Goal: Task Accomplishment & Management: Manage account settings

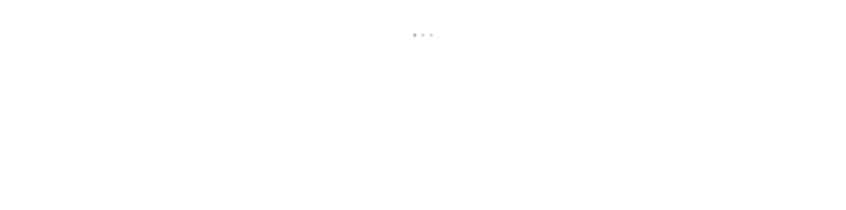
click at [509, 41] on html at bounding box center [423, 20] width 846 height 41
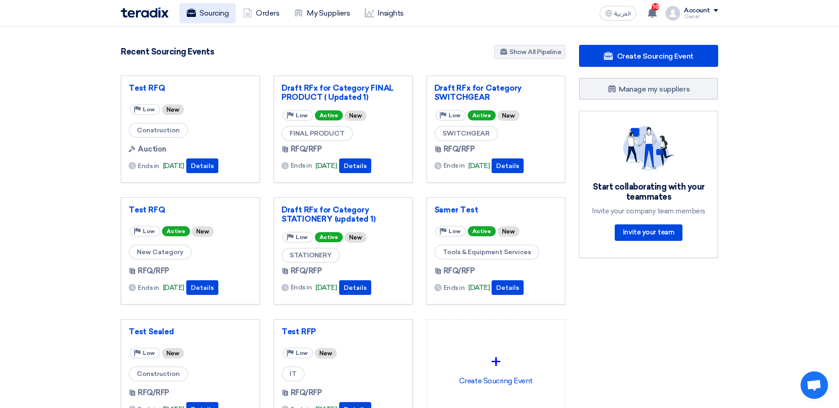
click at [208, 13] on link "Sourcing" at bounding box center [207, 13] width 56 height 20
click at [212, 14] on link "Sourcing" at bounding box center [207, 13] width 56 height 20
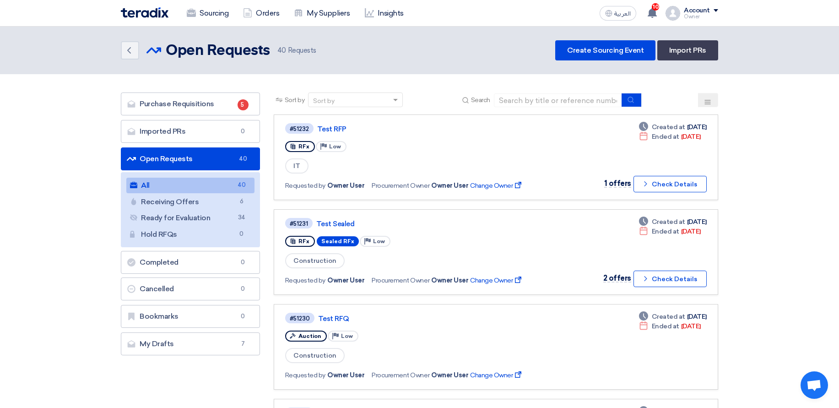
click at [213, 132] on link "Imported PRs Imported PRs 0" at bounding box center [190, 131] width 139 height 23
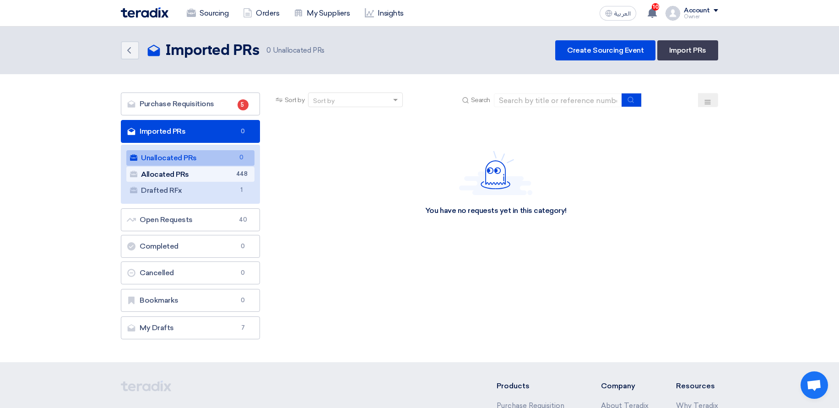
click at [227, 172] on link "Allocated PRs Allocated PRs 448" at bounding box center [190, 175] width 128 height 16
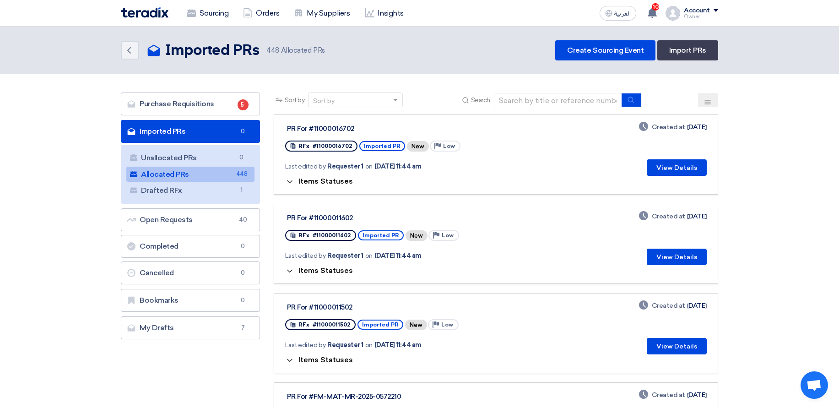
click at [324, 183] on span "Items Statuses" at bounding box center [325, 181] width 54 height 9
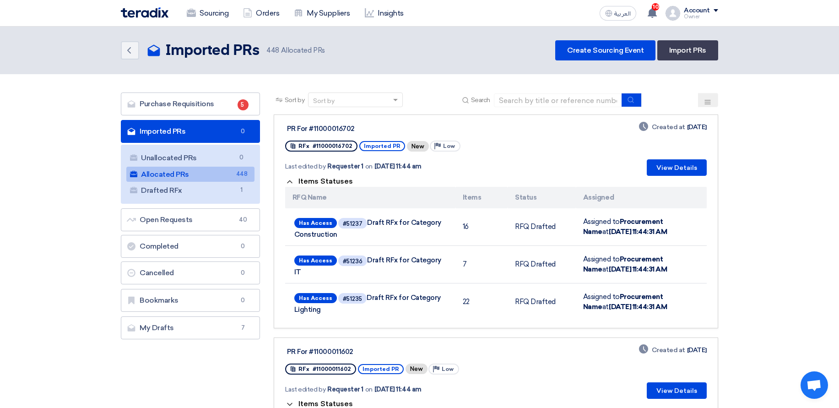
click at [315, 173] on div "Last edited by Requester 1 on Oct 7, 2025, 11:44 am" at bounding box center [401, 166] width 233 height 19
click at [320, 176] on div "Items Statuses RFQ Name Items Status Assigned Has Access #51237 Draft RFx for C…" at bounding box center [496, 248] width 422 height 145
click at [322, 179] on span "Items Statuses" at bounding box center [325, 181] width 54 height 9
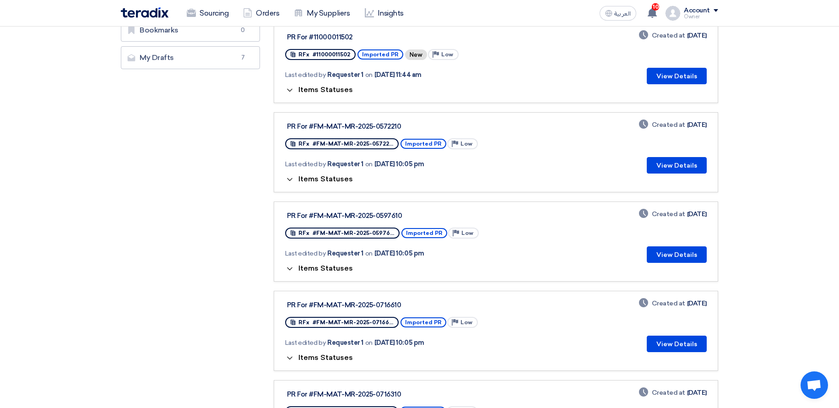
scroll to position [275, 0]
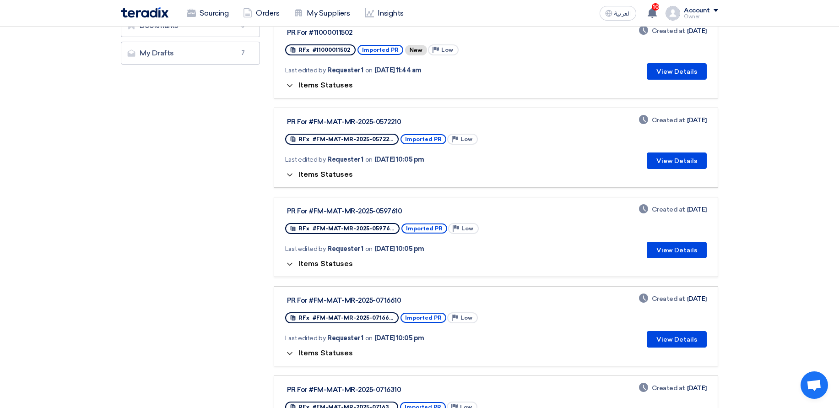
click at [325, 90] on link "PR For #11000011502 RFx #11000011502 Imported PR New Priority Low Last edited b…" at bounding box center [496, 58] width 445 height 80
click at [321, 85] on span "Items Statuses" at bounding box center [325, 85] width 54 height 9
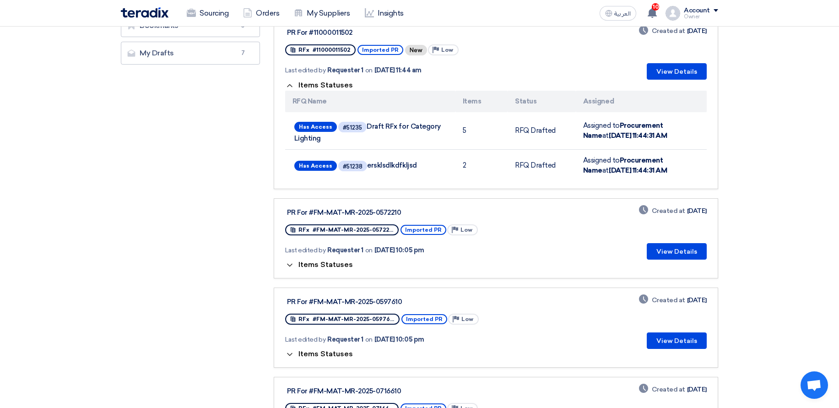
click at [312, 267] on span "Items Statuses" at bounding box center [325, 264] width 54 height 9
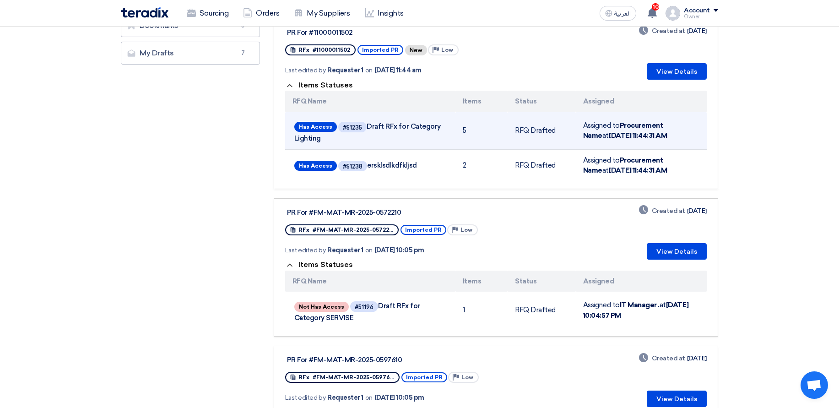
scroll to position [439, 0]
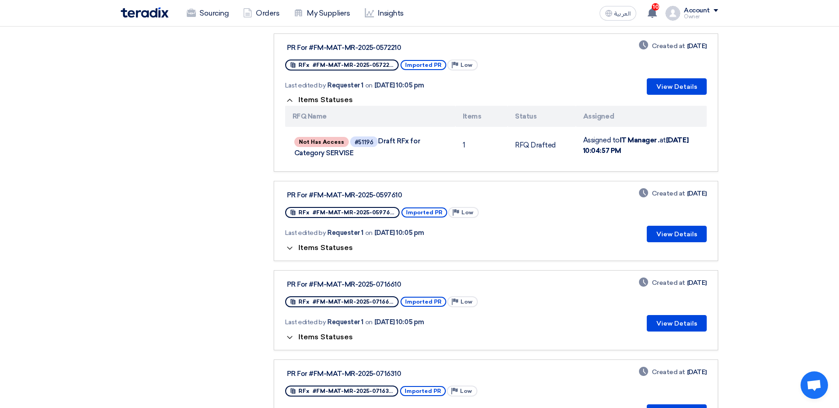
click at [329, 250] on span "Items Statuses" at bounding box center [325, 247] width 54 height 9
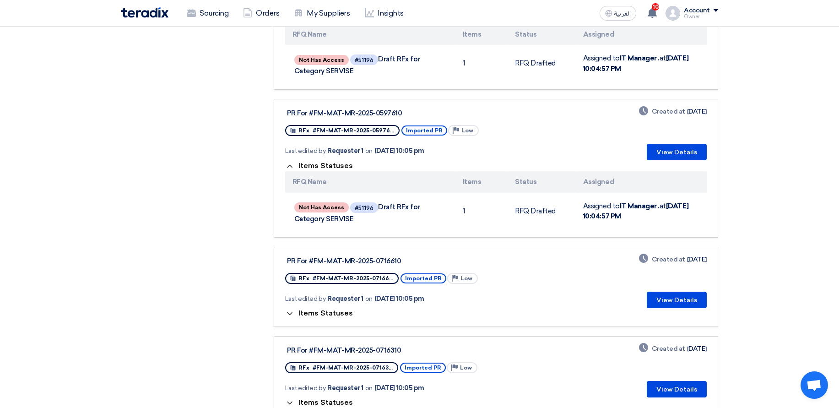
scroll to position [659, 0]
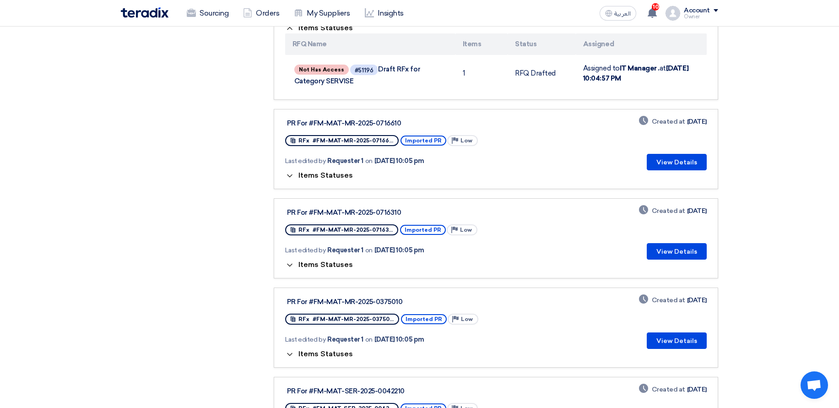
click at [322, 171] on span "Items Statuses" at bounding box center [325, 175] width 54 height 9
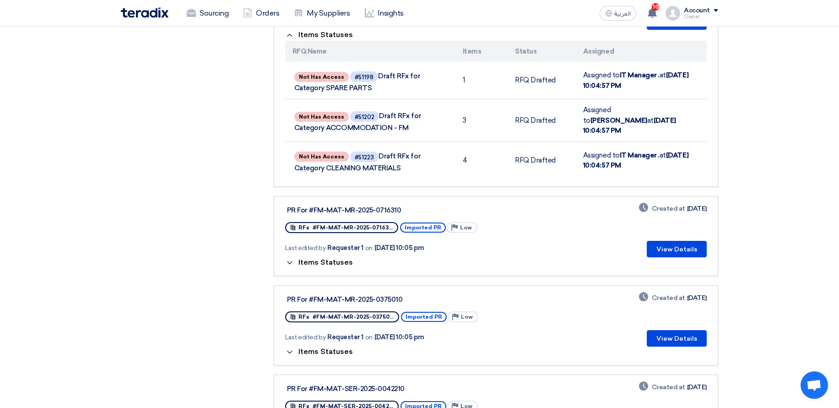
scroll to position [824, 0]
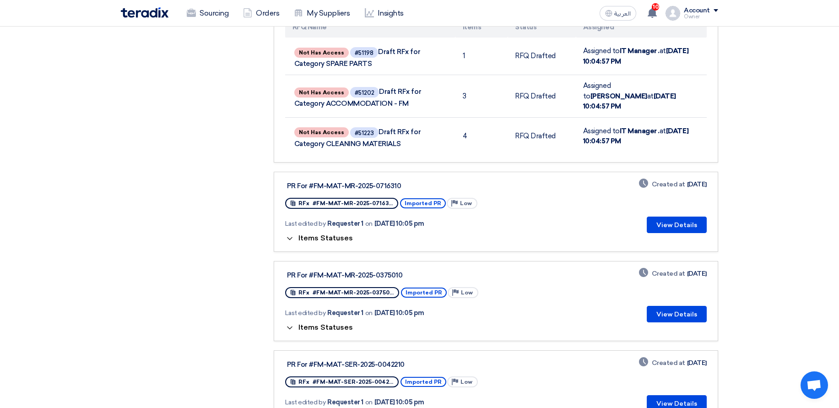
click at [332, 236] on span "Items Statuses" at bounding box center [325, 238] width 54 height 9
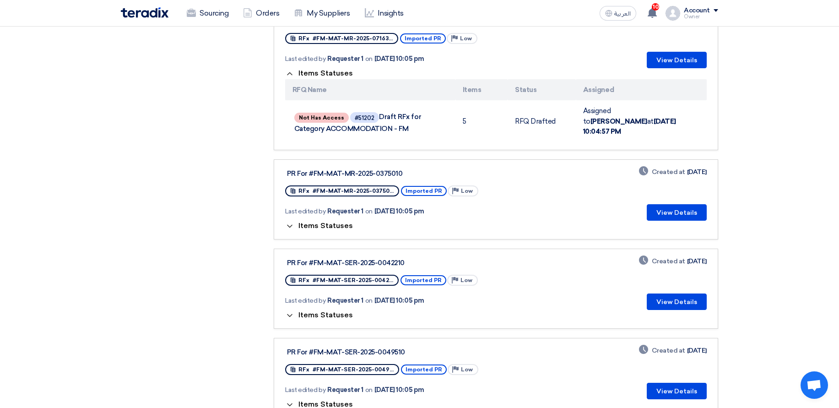
click at [331, 222] on span "Items Statuses" at bounding box center [325, 226] width 54 height 9
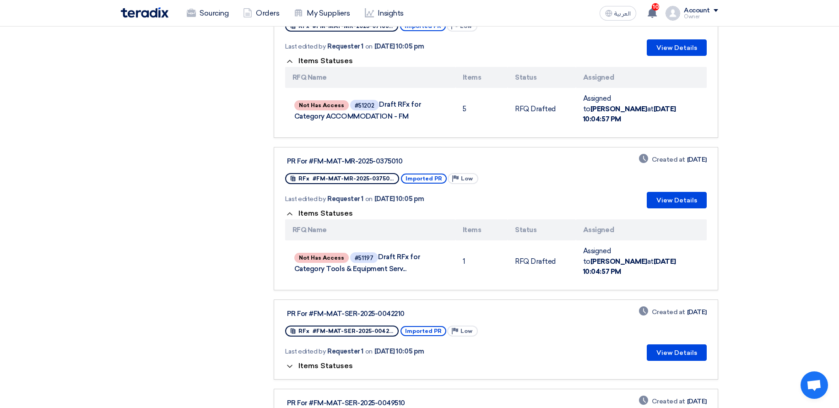
scroll to position [1154, 0]
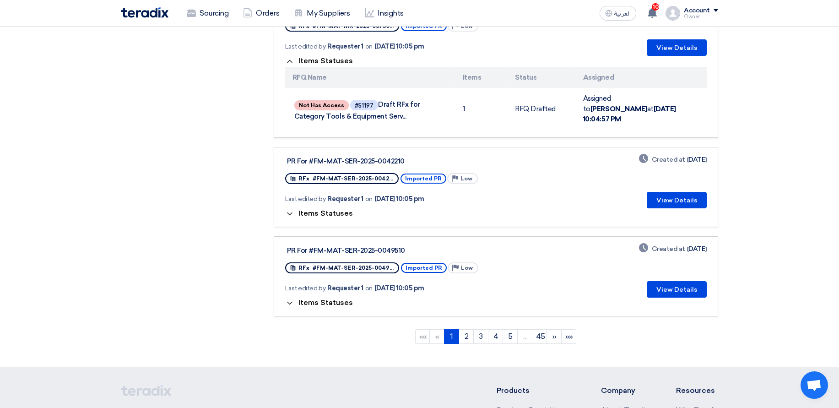
click at [322, 209] on span "Items Statuses" at bounding box center [325, 213] width 54 height 9
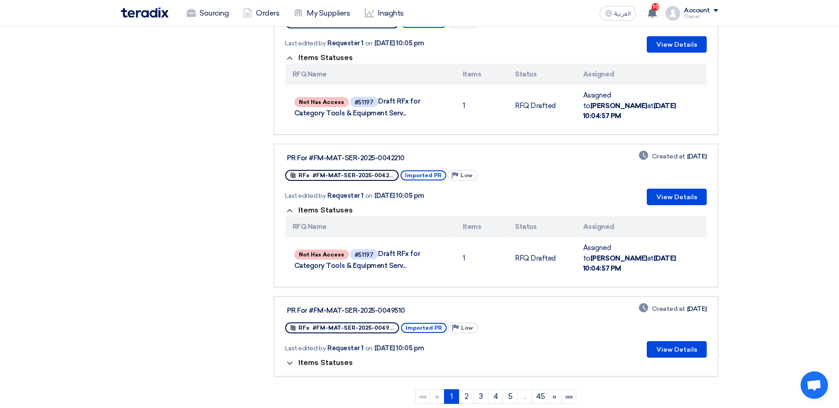
scroll to position [1264, 0]
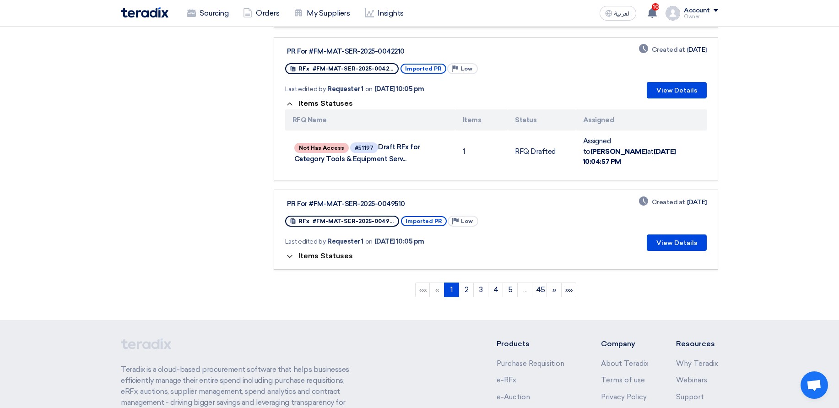
click at [331, 252] on span "Items Statuses" at bounding box center [325, 256] width 54 height 9
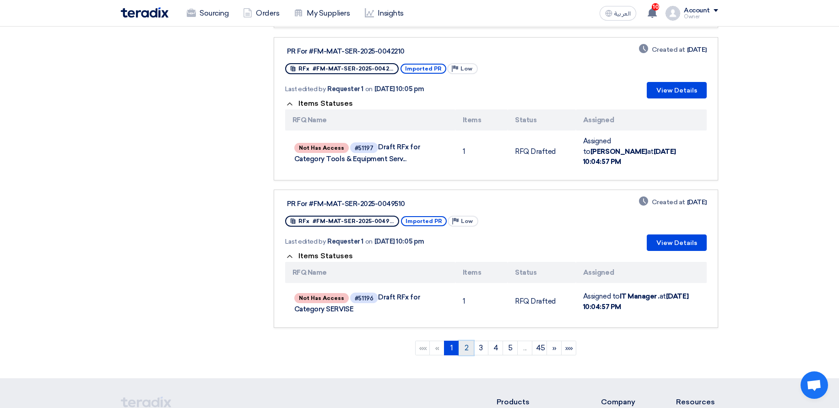
click at [465, 341] on link "2" at bounding box center [466, 348] width 15 height 15
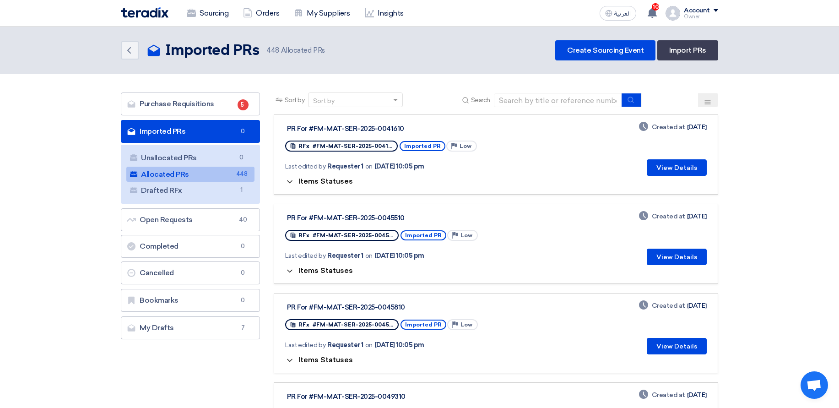
click at [317, 177] on span "Items Statuses" at bounding box center [325, 181] width 54 height 9
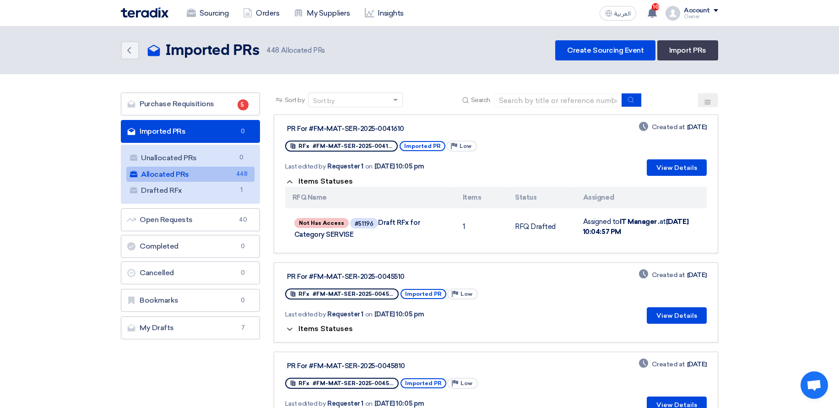
click at [317, 177] on span "Items Statuses" at bounding box center [325, 181] width 54 height 9
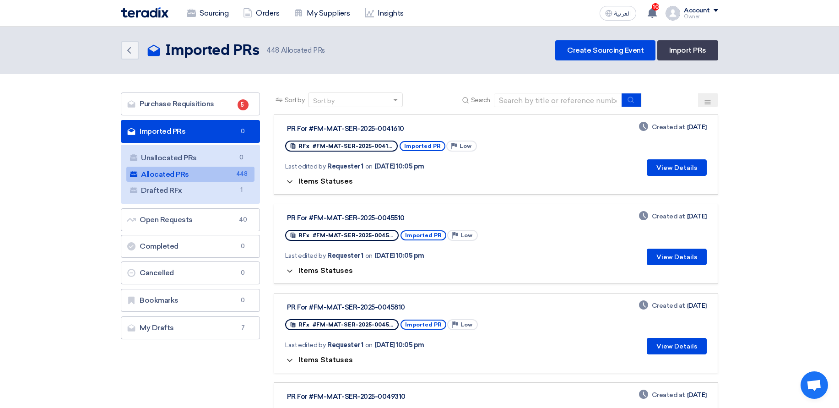
click at [307, 273] on span "Items Statuses" at bounding box center [325, 270] width 54 height 9
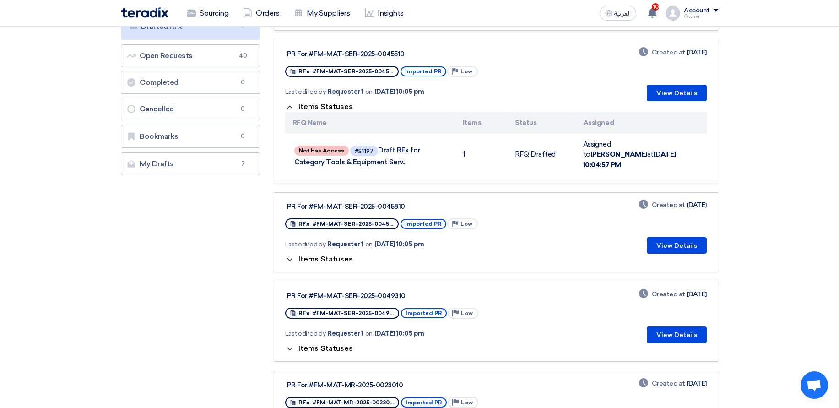
scroll to position [165, 0]
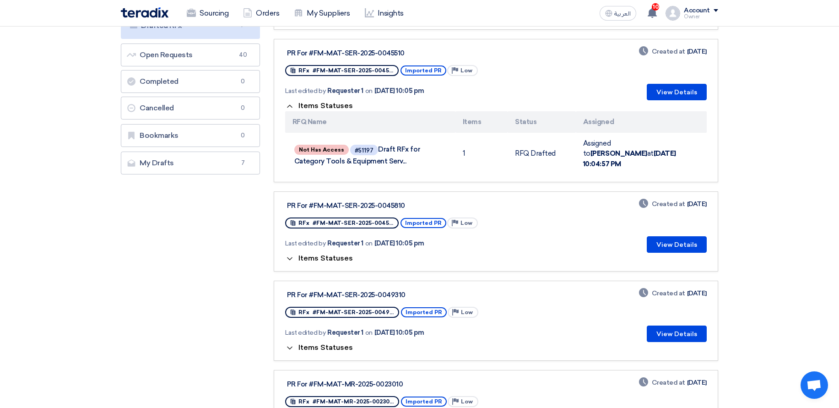
click at [313, 255] on span "Items Statuses" at bounding box center [325, 258] width 54 height 9
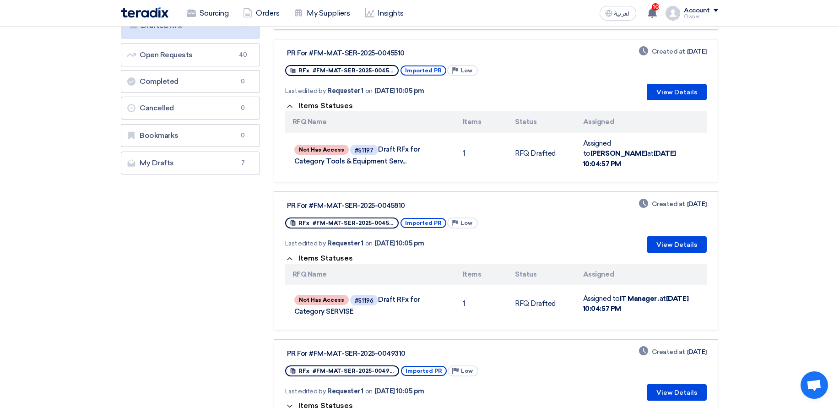
click at [320, 403] on span "Items Statuses" at bounding box center [325, 405] width 54 height 9
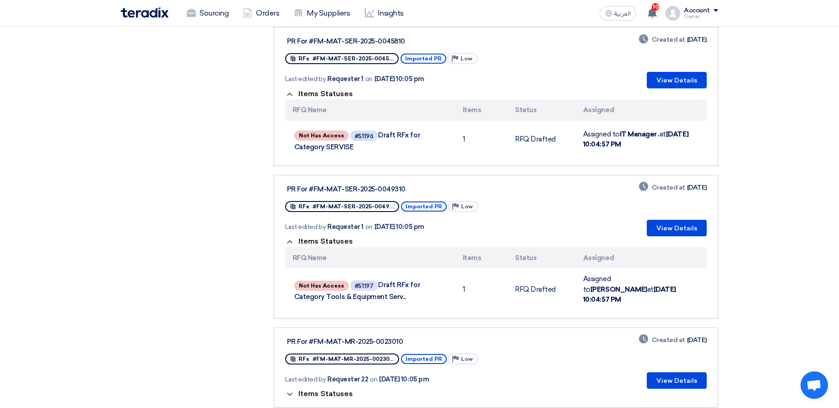
scroll to position [330, 0]
click at [327, 389] on span "Items Statuses" at bounding box center [325, 393] width 54 height 9
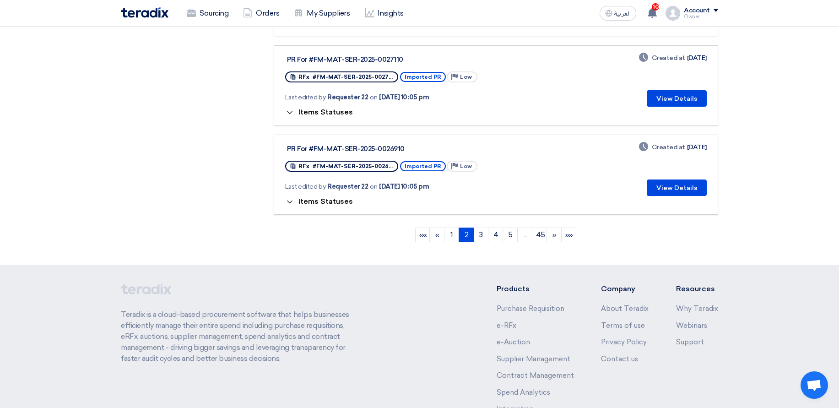
scroll to position [1081, 0]
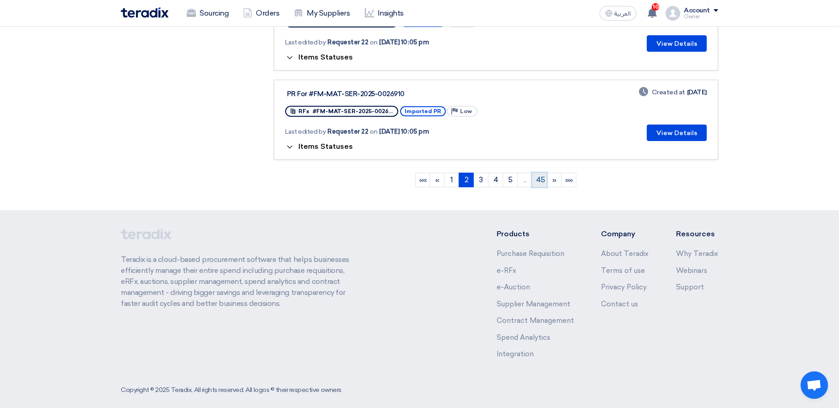
click at [544, 173] on link "45" at bounding box center [539, 180] width 15 height 15
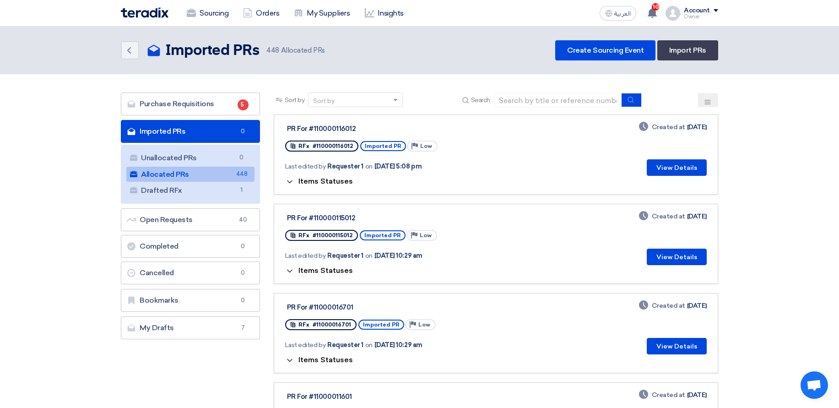
click at [333, 181] on span "Items Statuses" at bounding box center [325, 181] width 54 height 9
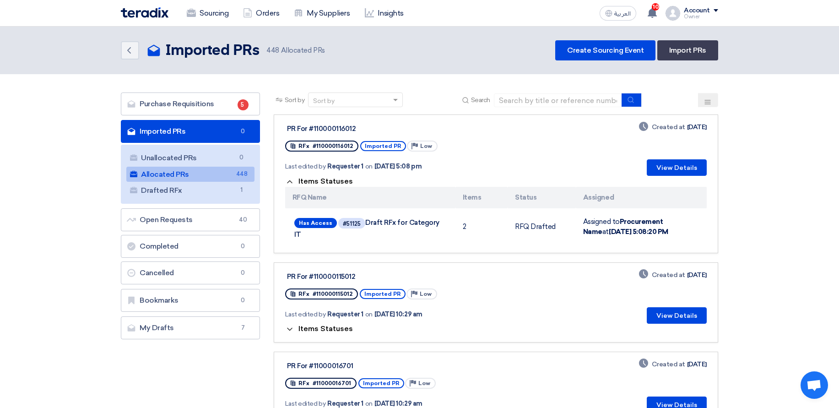
scroll to position [55, 0]
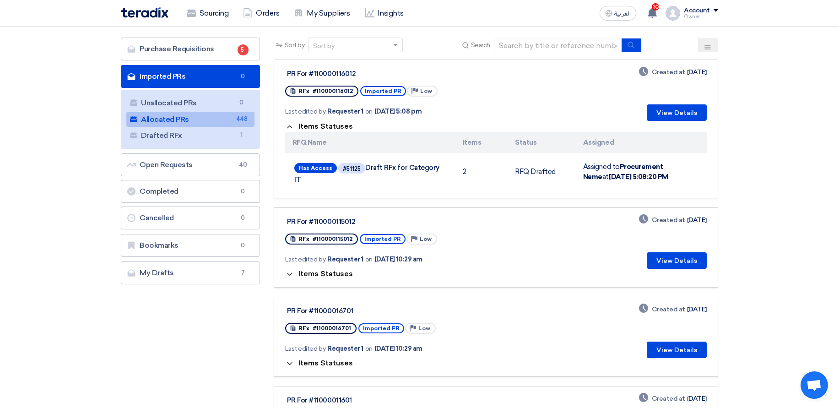
click at [317, 270] on span "Items Statuses" at bounding box center [325, 274] width 54 height 9
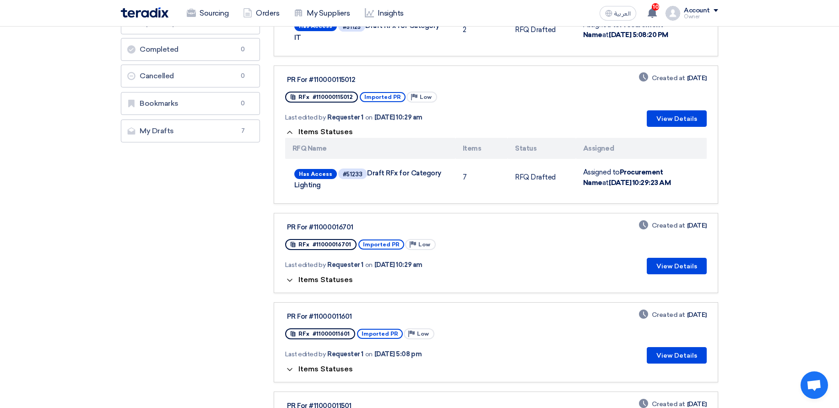
scroll to position [220, 0]
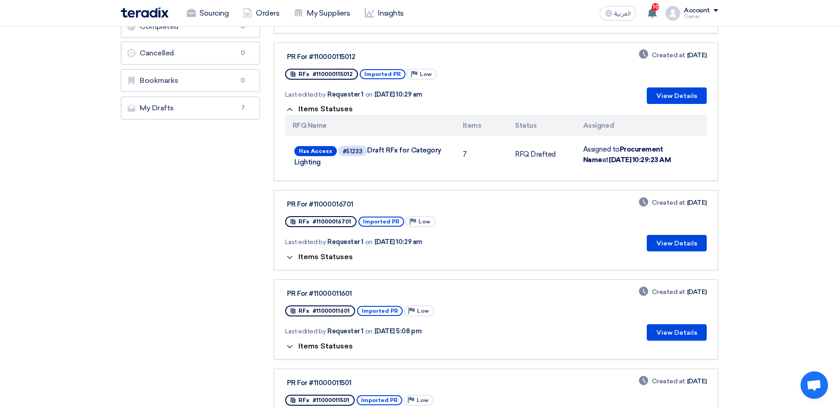
click at [318, 258] on link "PR For #11000016701 RFx #11000016701 Imported PR Priority Low Last edited by Re…" at bounding box center [496, 230] width 445 height 80
click at [311, 252] on span "Items Statuses" at bounding box center [325, 256] width 54 height 9
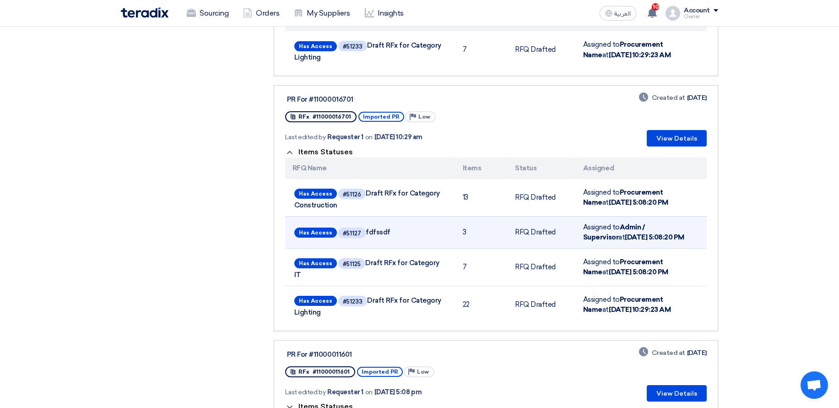
scroll to position [330, 0]
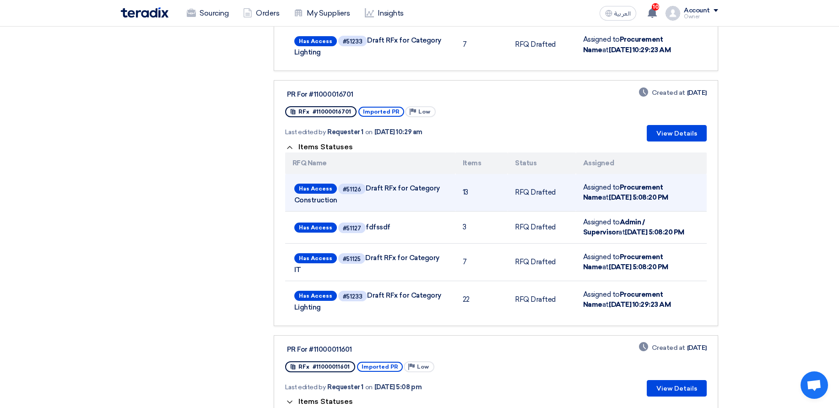
click at [396, 182] on span "Has Access #51126 Draft RFx for Category Construction" at bounding box center [370, 193] width 152 height 22
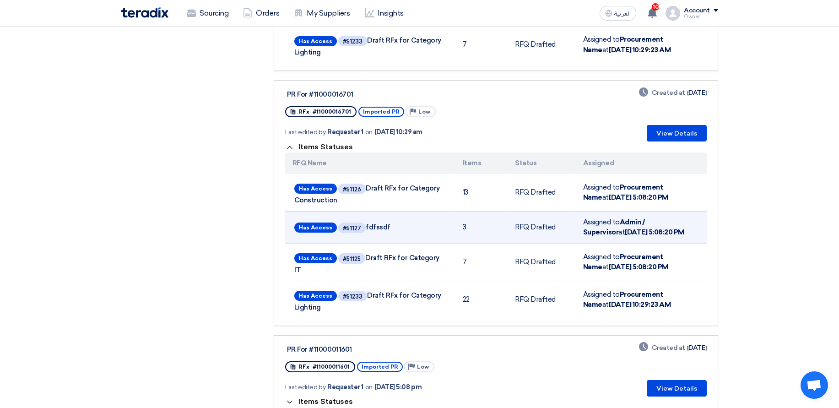
click at [423, 235] on td "Has Access #51127 fdfssdf" at bounding box center [370, 227] width 170 height 32
click at [352, 225] on div "#51127" at bounding box center [352, 228] width 18 height 6
click at [487, 228] on td "3" at bounding box center [482, 227] width 52 height 32
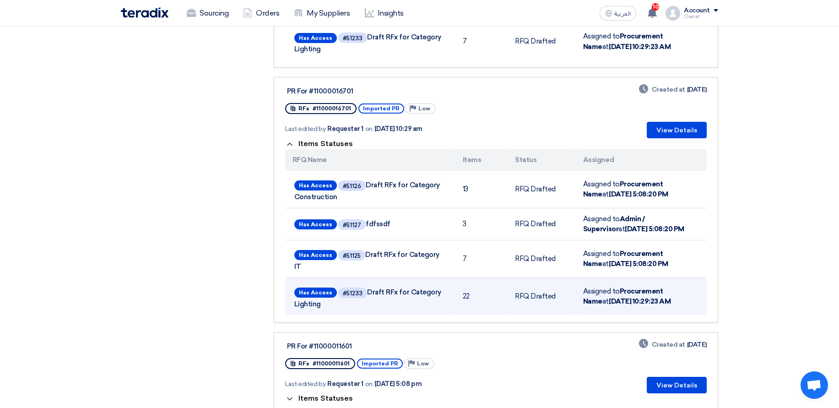
scroll to position [549, 0]
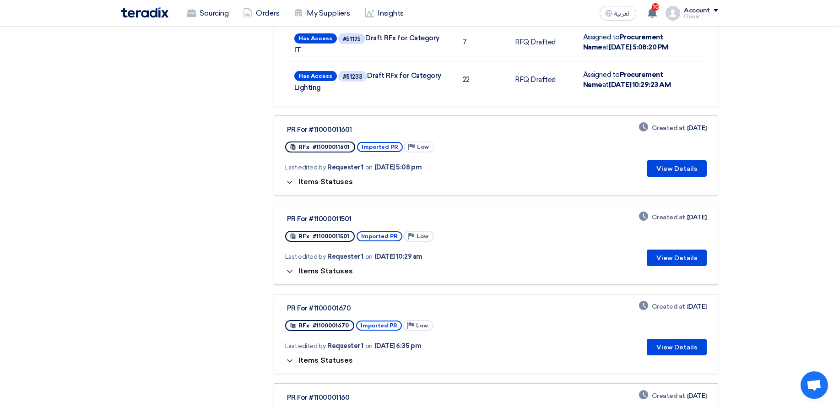
click at [314, 178] on span "Items Statuses" at bounding box center [325, 182] width 54 height 9
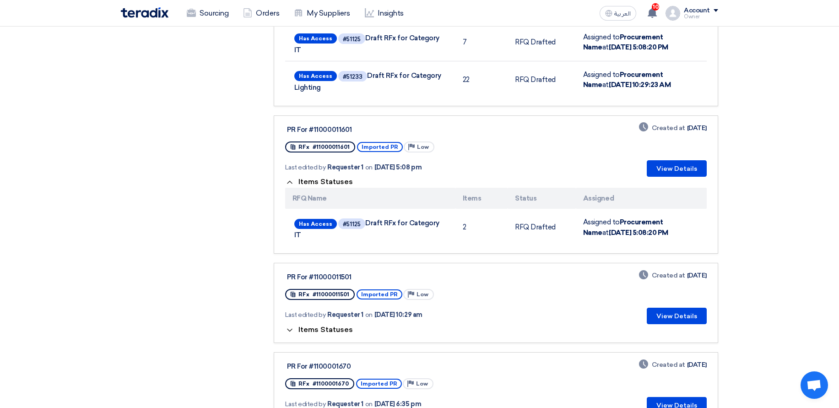
click at [308, 325] on span "Items Statuses" at bounding box center [325, 329] width 54 height 9
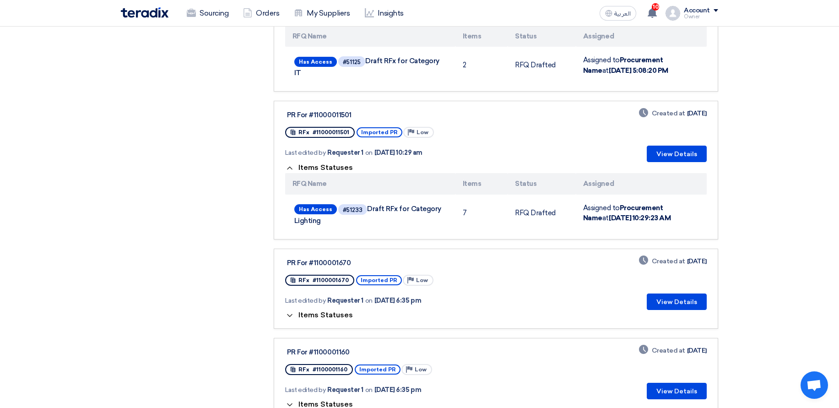
scroll to position [714, 0]
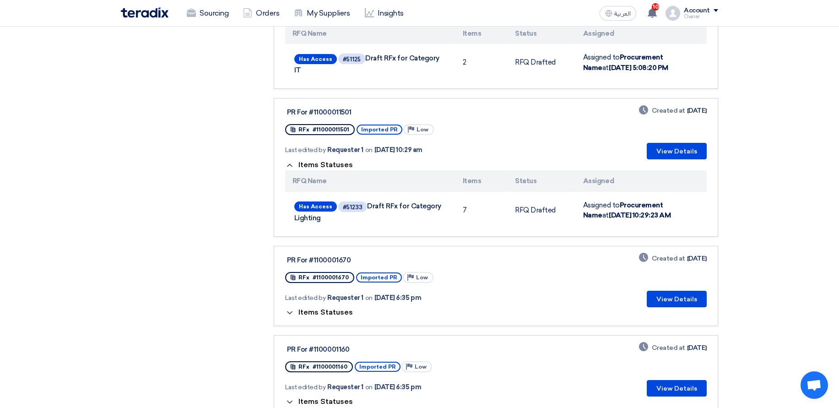
click at [317, 308] on button "Items Statuses" at bounding box center [319, 312] width 68 height 9
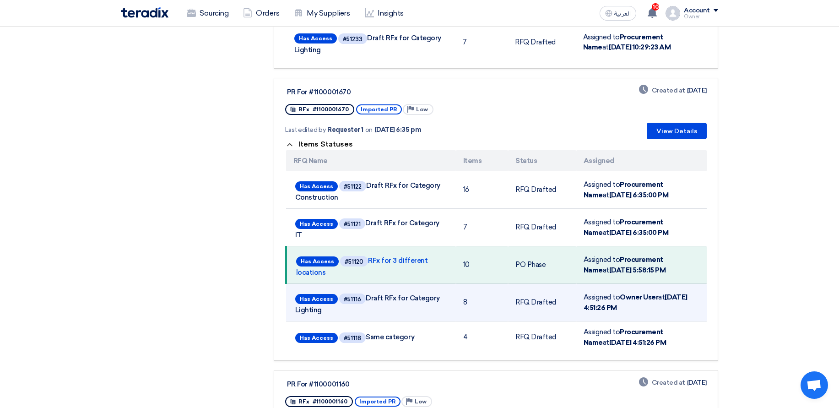
scroll to position [1044, 0]
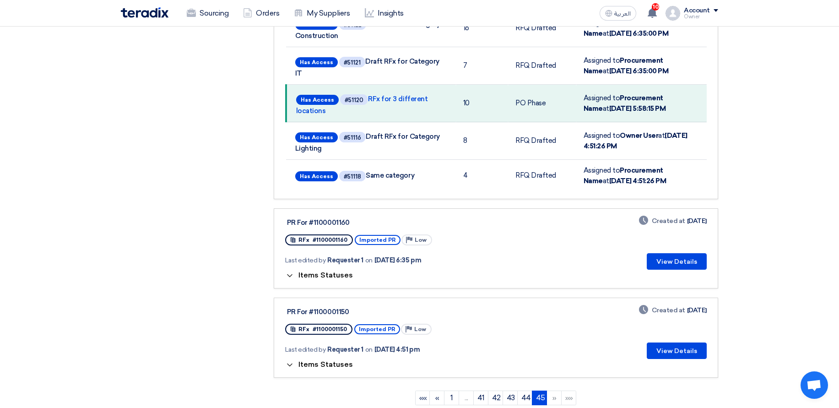
click at [333, 251] on div "Last edited by Requester 1 on Sep 18, 2025, 6:35 pm" at bounding box center [401, 260] width 233 height 19
click at [328, 271] on span "Items Statuses" at bounding box center [325, 275] width 54 height 9
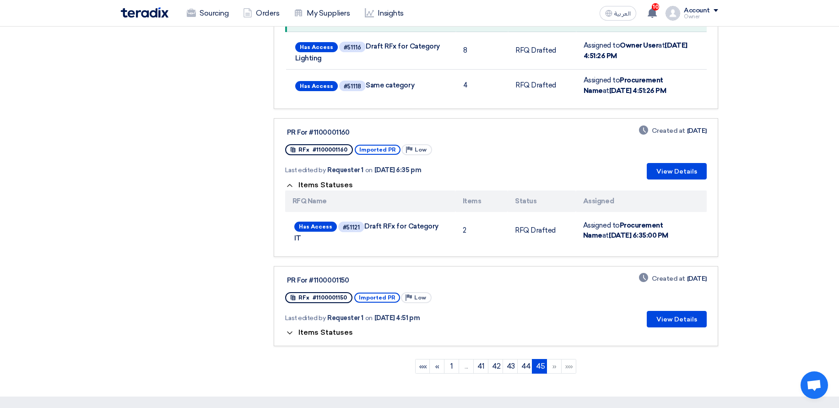
scroll to position [1154, 0]
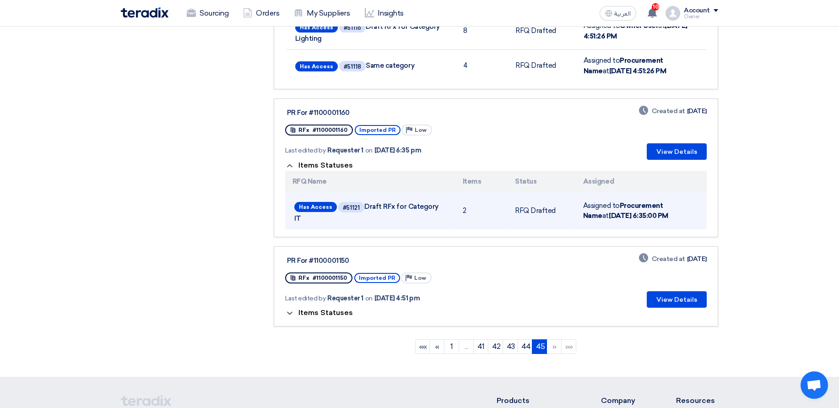
click at [374, 200] on span "Has Access #51121 Draft RFx for Category IT" at bounding box center [370, 211] width 152 height 22
drag, startPoint x: 374, startPoint y: 184, endPoint x: 438, endPoint y: 181, distance: 64.1
click at [438, 200] on span "Has Access #51121 Draft RFx for Category IT" at bounding box center [370, 211] width 152 height 22
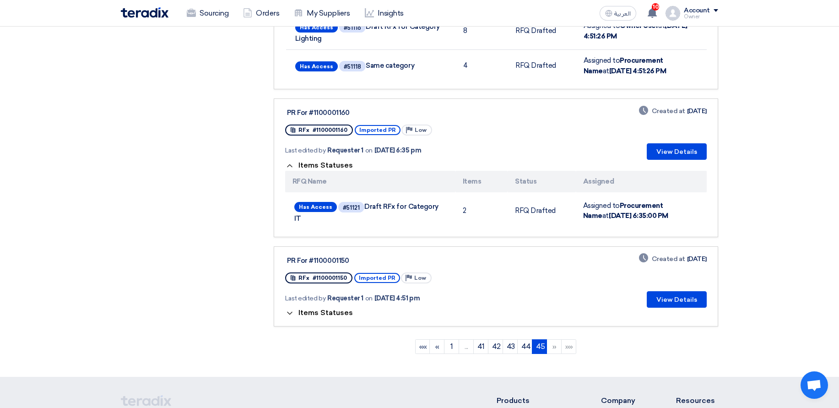
click at [446, 206] on link "PR For #1100001160 RFx #1100001160 Imported PR Priority Low Last edited by Requ…" at bounding box center [496, 167] width 445 height 139
click at [329, 291] on link "PR For #1100001150 RFx #1100001150 Imported PR Priority Low Last edited by Requ…" at bounding box center [496, 286] width 445 height 80
click at [326, 309] on span "Items Statuses" at bounding box center [325, 313] width 54 height 9
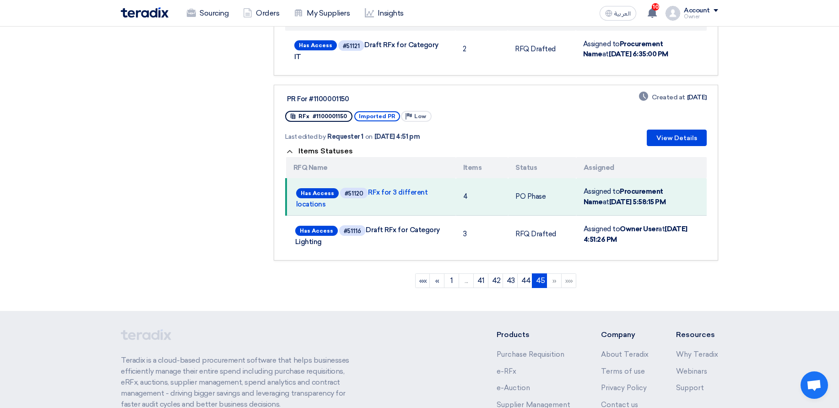
scroll to position [1318, 0]
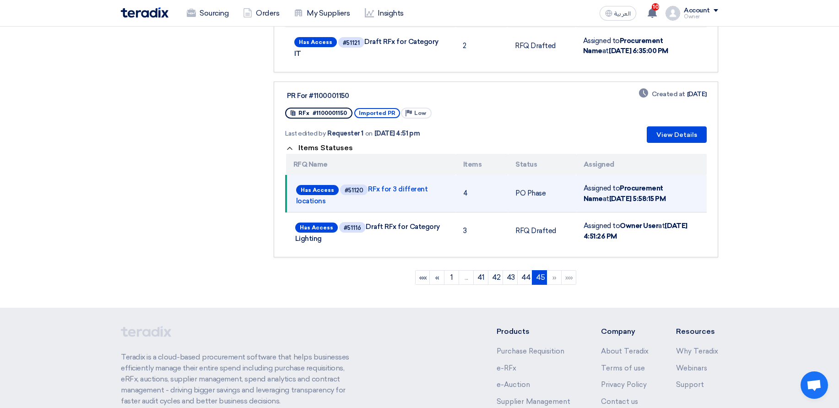
drag, startPoint x: 476, startPoint y: 166, endPoint x: 455, endPoint y: 163, distance: 21.2
click at [455, 175] on tr "Has Access #51120 RFx for 3 different locations 4 PO Phase Assigned to Procurem…" at bounding box center [496, 194] width 421 height 38
click at [485, 175] on td "4" at bounding box center [482, 194] width 52 height 38
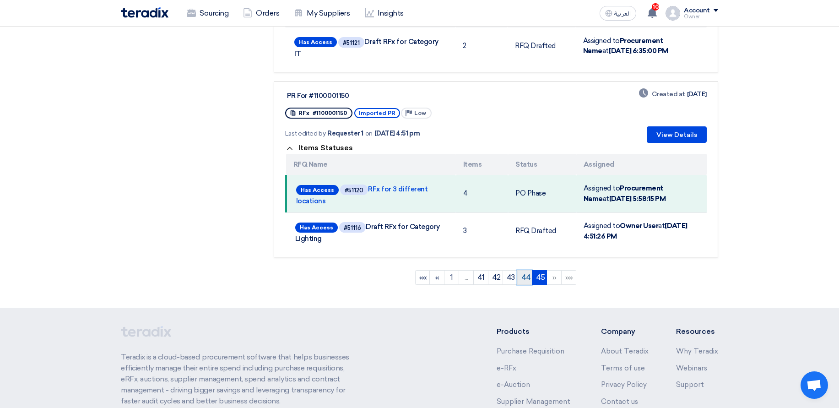
click at [526, 270] on link "44" at bounding box center [524, 277] width 15 height 15
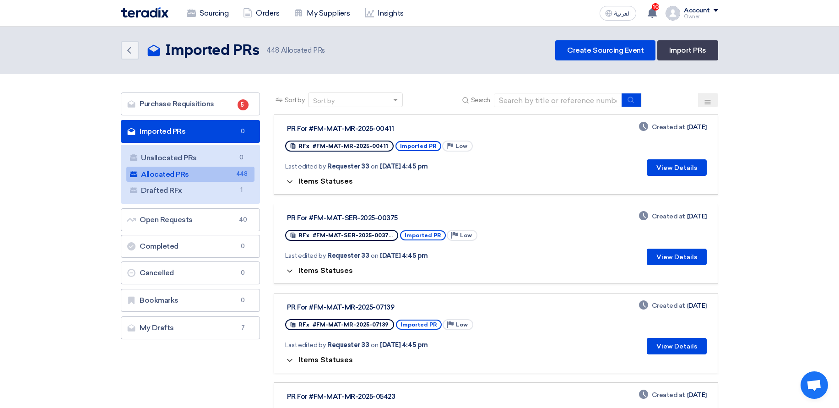
click at [309, 183] on span "Items Statuses" at bounding box center [325, 181] width 54 height 9
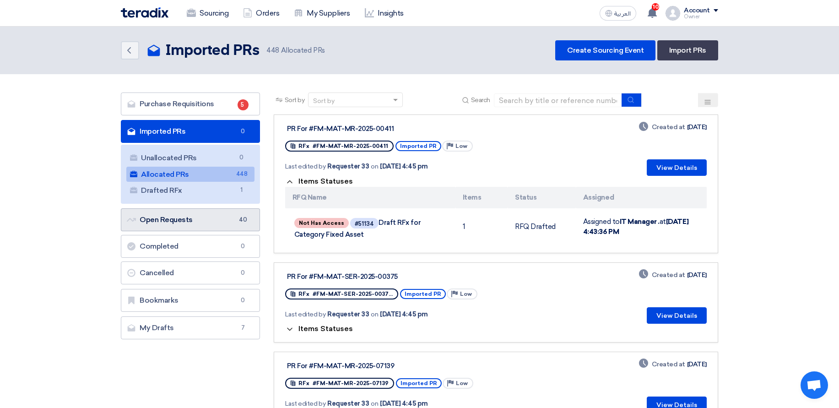
click at [211, 216] on link "Open Requests Open Requests 40" at bounding box center [190, 219] width 139 height 23
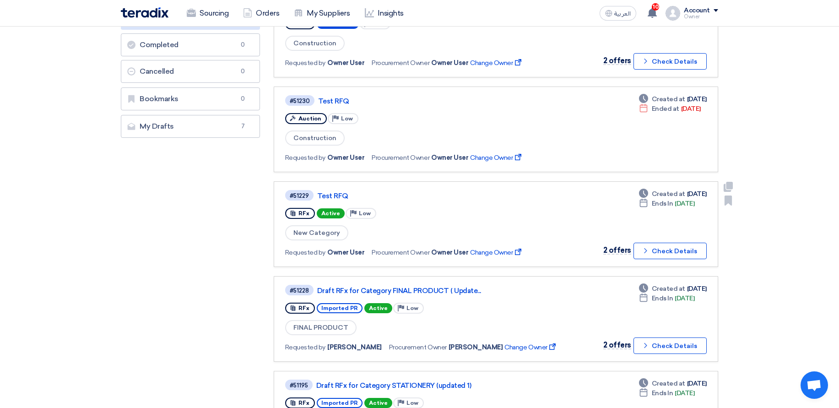
scroll to position [220, 0]
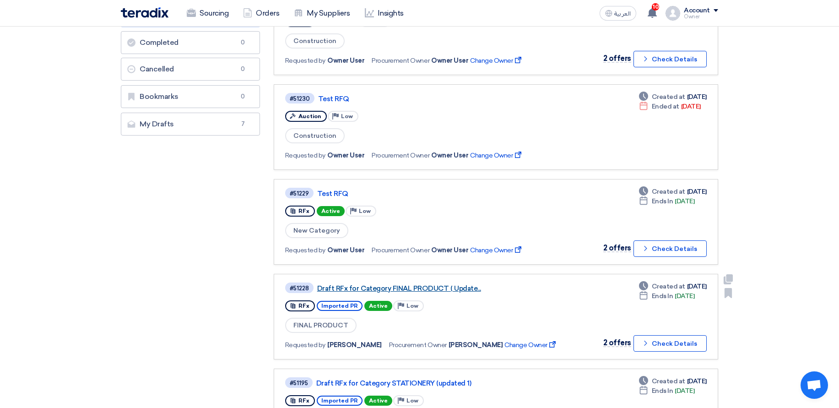
click at [392, 288] on link "Draft RFx for Category FINAL PRODUCT ( Update..." at bounding box center [431, 288] width 229 height 8
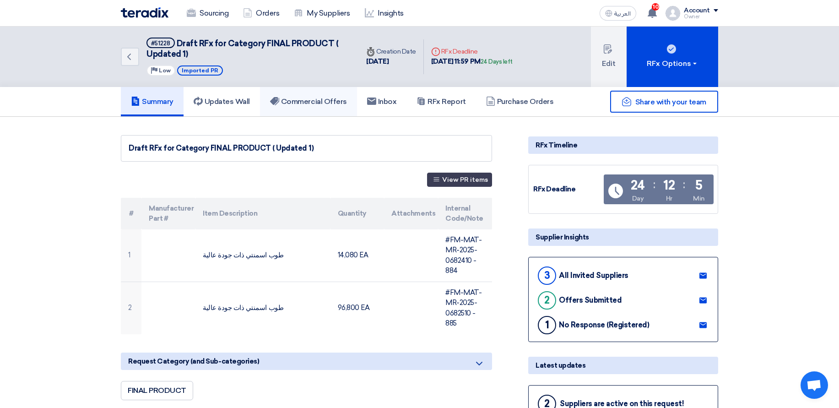
click at [309, 101] on h5 "Commercial Offers" at bounding box center [308, 101] width 77 height 9
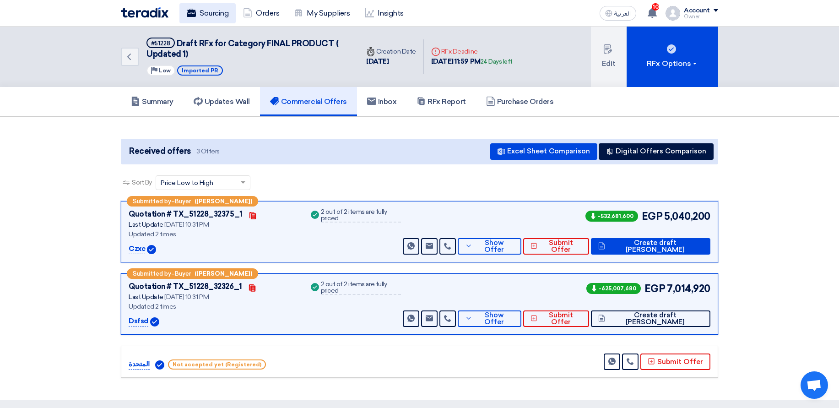
click at [205, 12] on link "Sourcing" at bounding box center [207, 13] width 56 height 20
